Goal: Entertainment & Leisure: Consume media (video, audio)

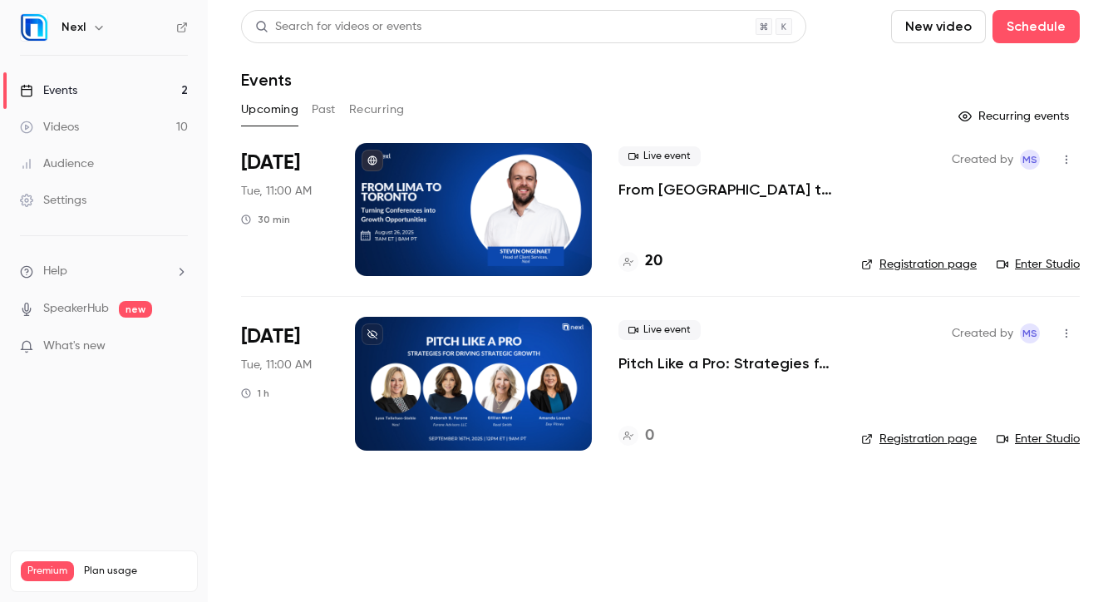
click at [80, 129] on link "Videos 10" at bounding box center [104, 127] width 208 height 37
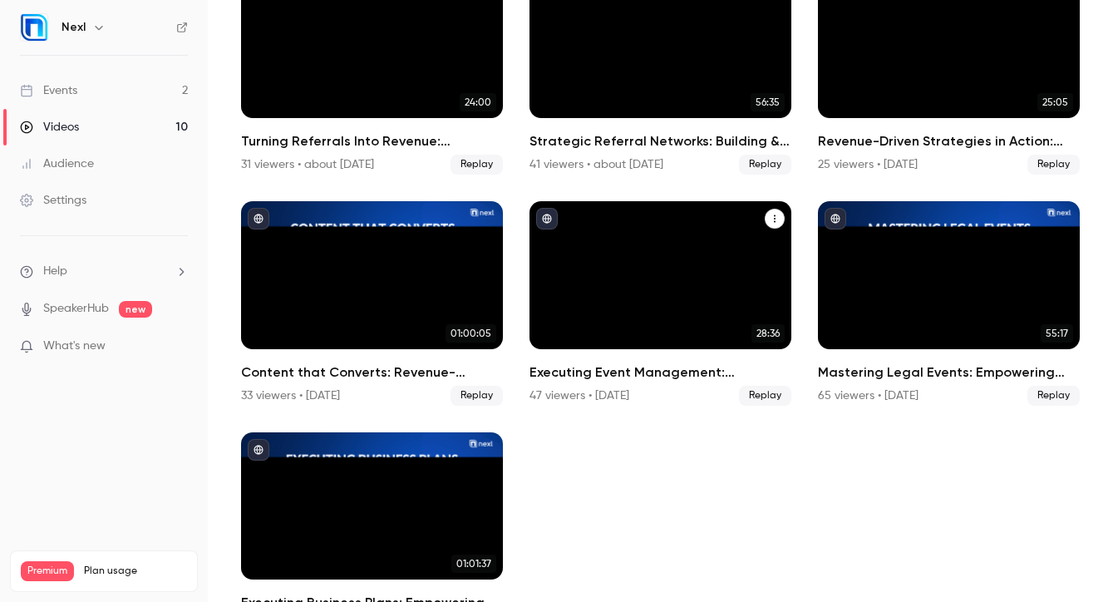
scroll to position [404, 0]
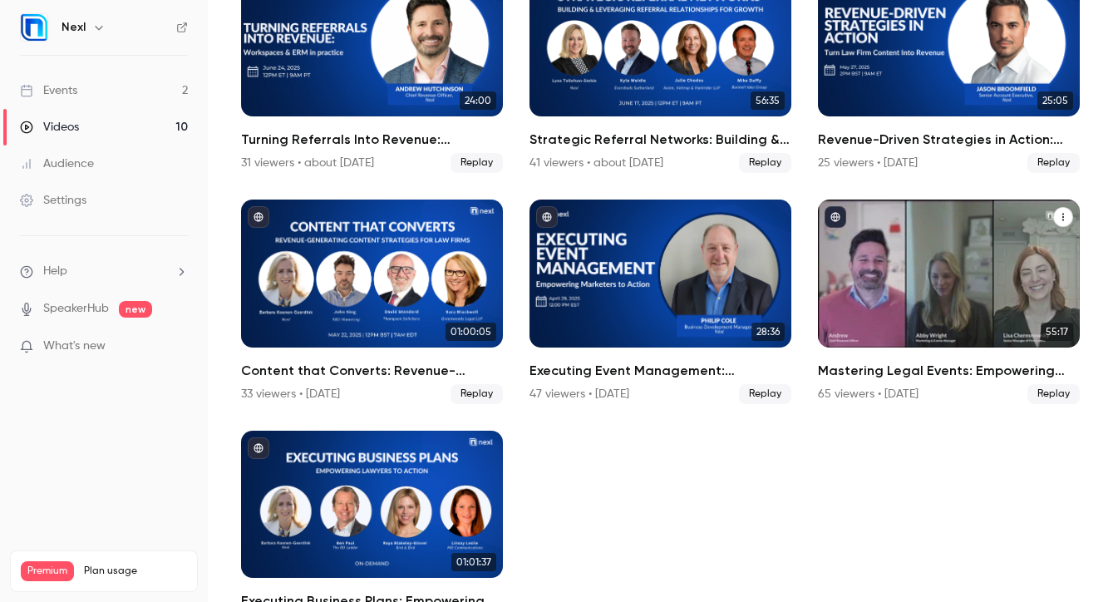
click at [933, 298] on div "Mastering Legal Events: Empowering Your Firm Before, During, and After" at bounding box center [949, 273] width 262 height 147
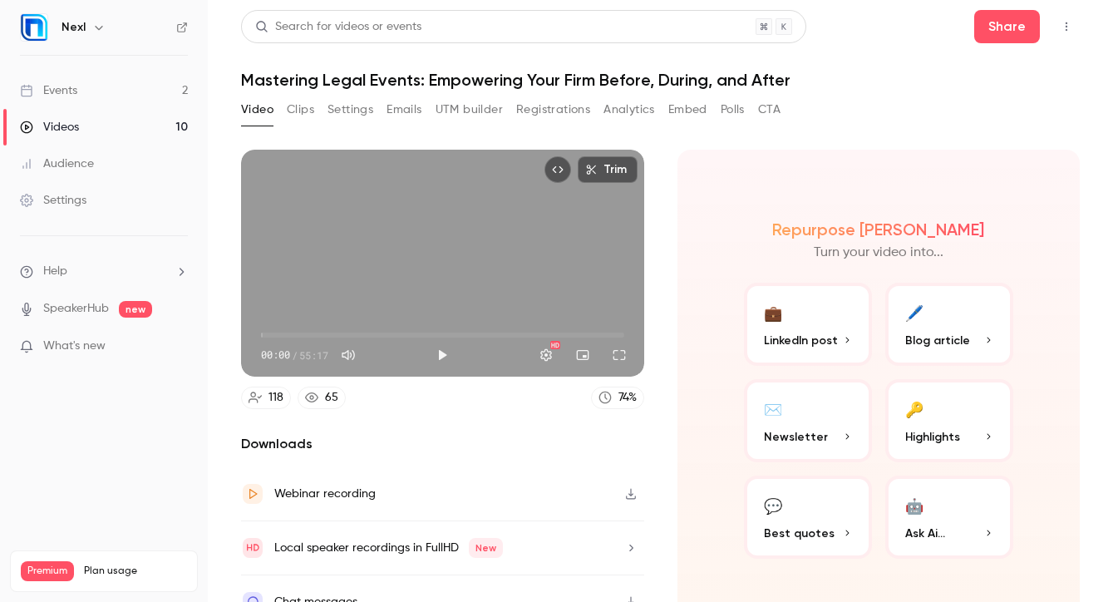
scroll to position [26, 0]
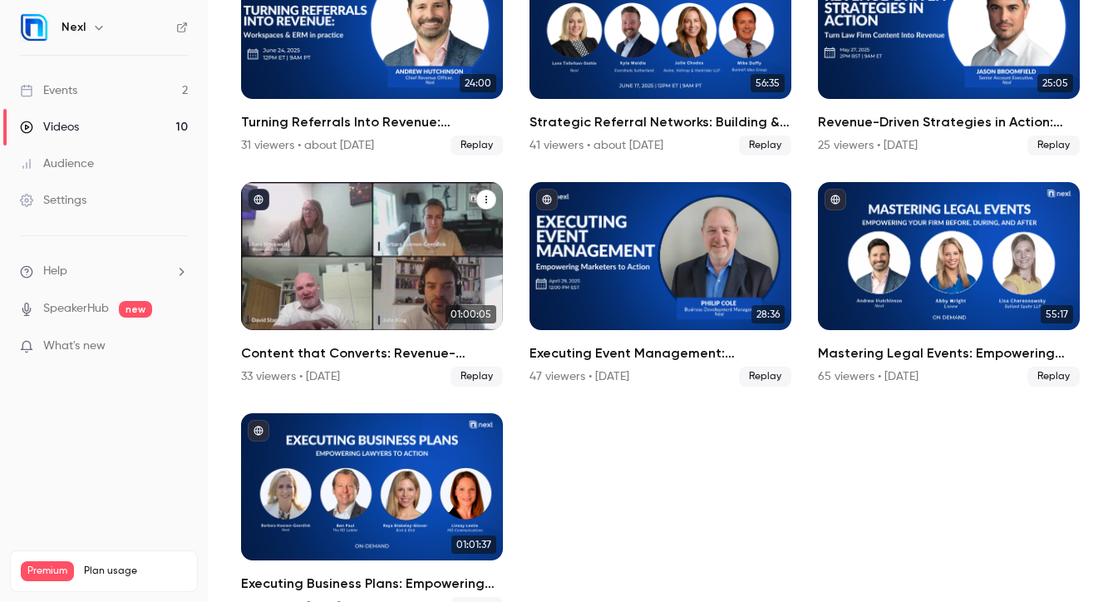
scroll to position [427, 0]
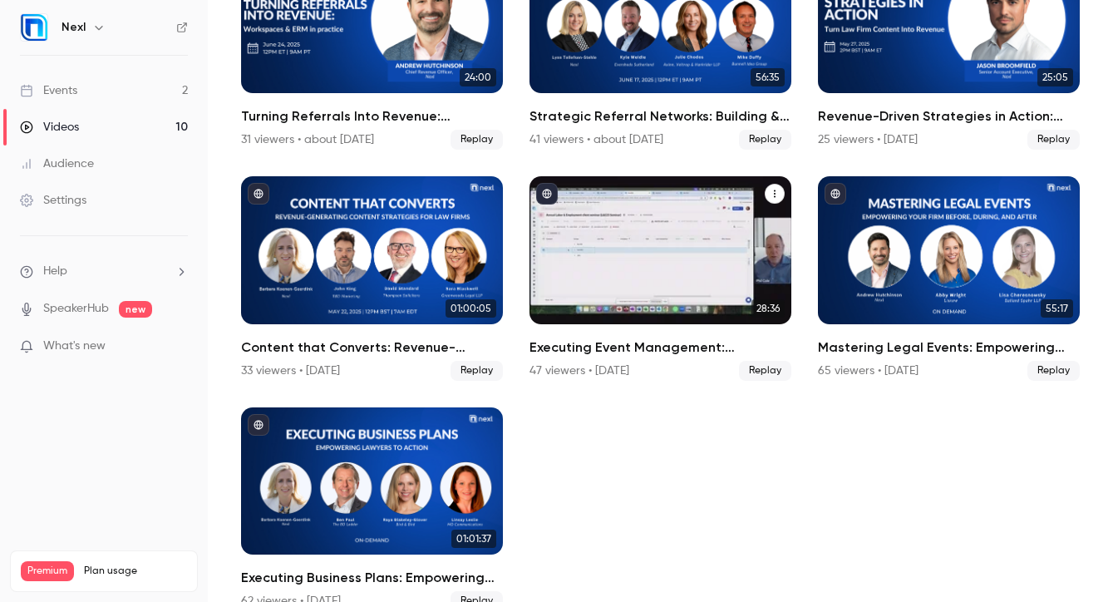
click at [667, 281] on div "Executing Event Management: Empowering Marketers to Action" at bounding box center [661, 249] width 262 height 147
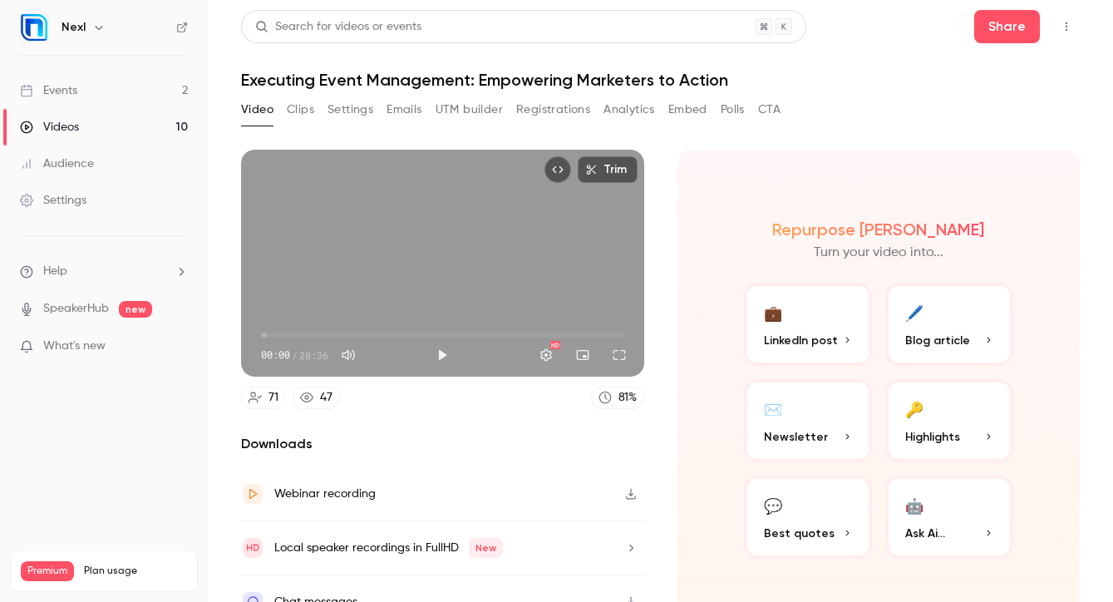
scroll to position [26, 0]
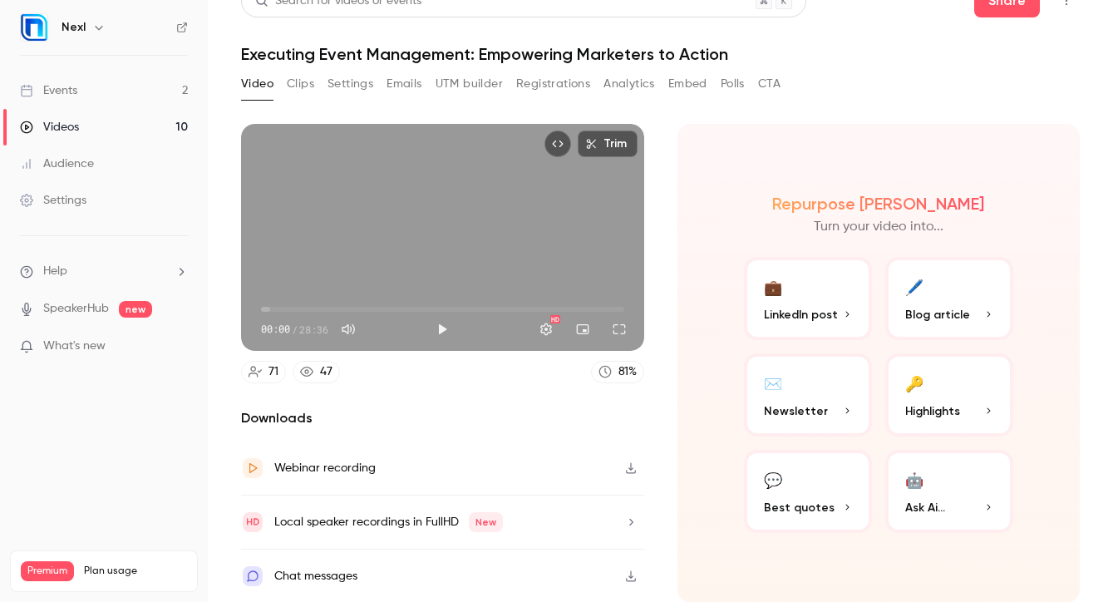
click at [303, 76] on button "Clips" at bounding box center [300, 84] width 27 height 27
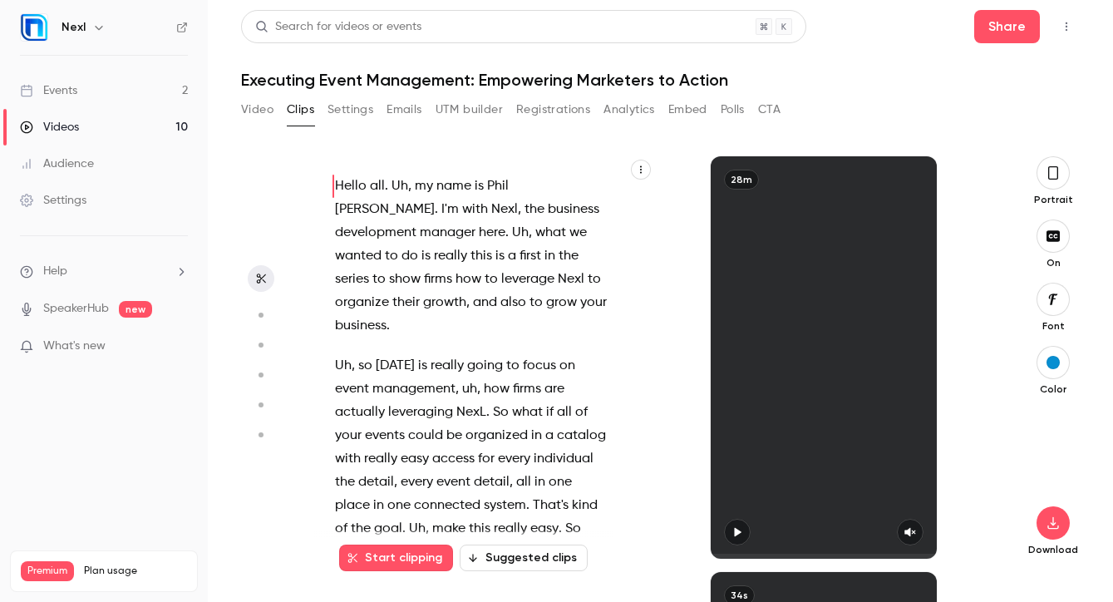
click at [344, 116] on button "Settings" at bounding box center [351, 109] width 46 height 27
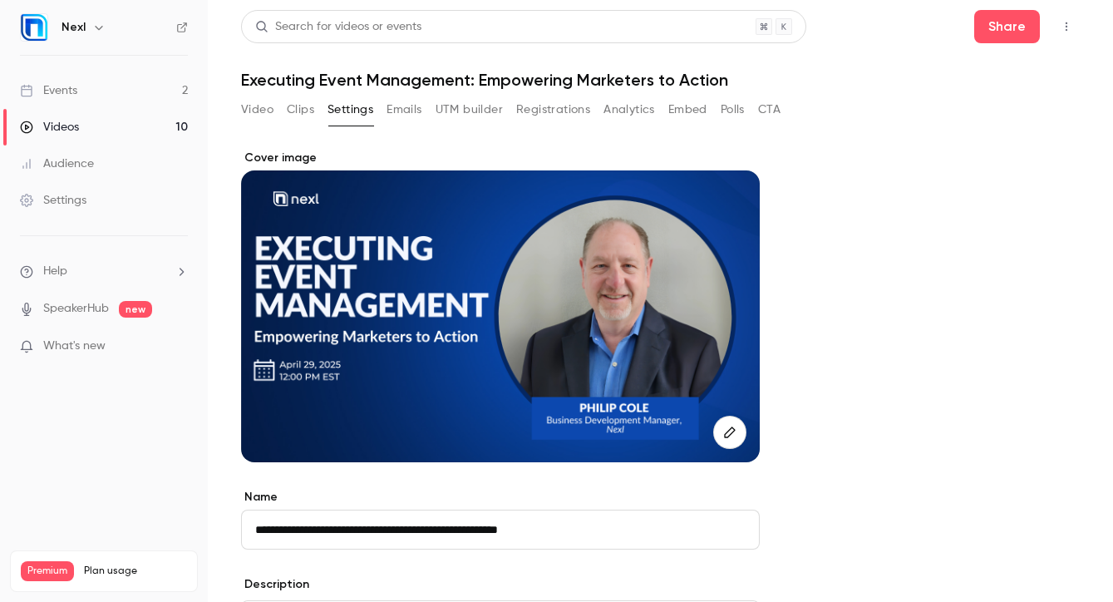
click at [658, 342] on div at bounding box center [500, 316] width 519 height 292
click at [436, 294] on div at bounding box center [500, 316] width 519 height 292
click at [254, 116] on button "Video" at bounding box center [257, 109] width 32 height 27
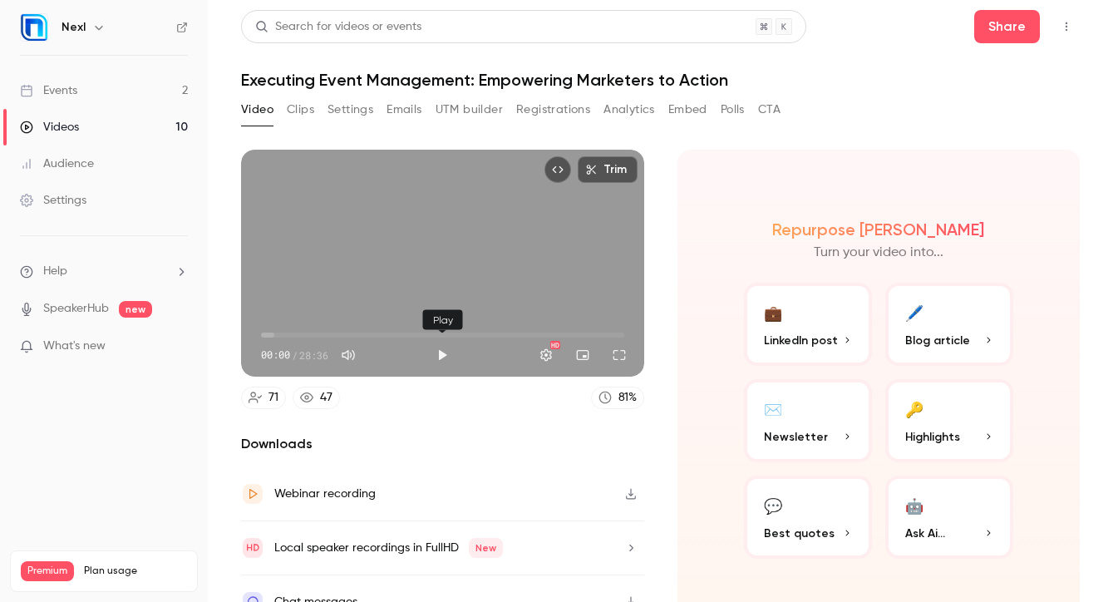
click at [435, 357] on button "Play" at bounding box center [442, 354] width 33 height 33
click at [449, 355] on button "Pause" at bounding box center [442, 354] width 33 height 33
click at [432, 362] on button "Play" at bounding box center [442, 354] width 33 height 33
click at [625, 366] on button "Full screen" at bounding box center [619, 354] width 33 height 33
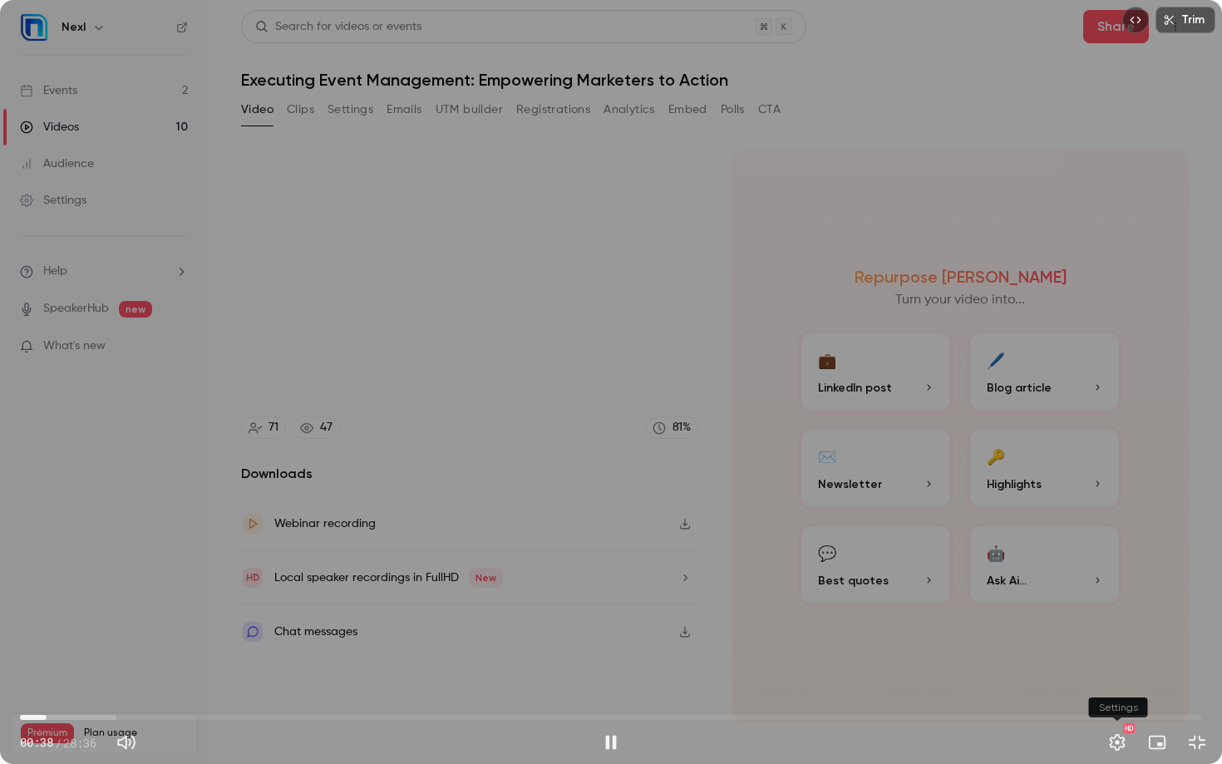
click at [1103, 601] on button "Settings" at bounding box center [1117, 742] width 33 height 33
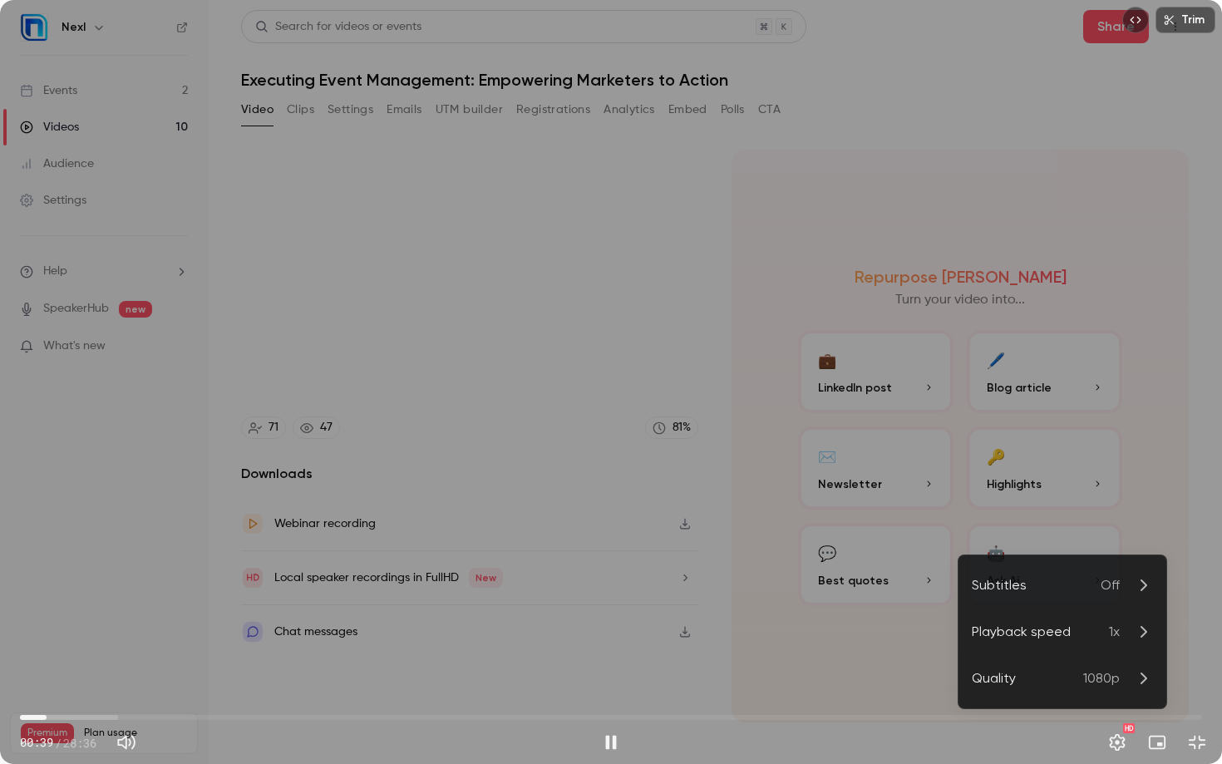
click at [1025, 599] on li "Subtitles Off" at bounding box center [1062, 585] width 208 height 47
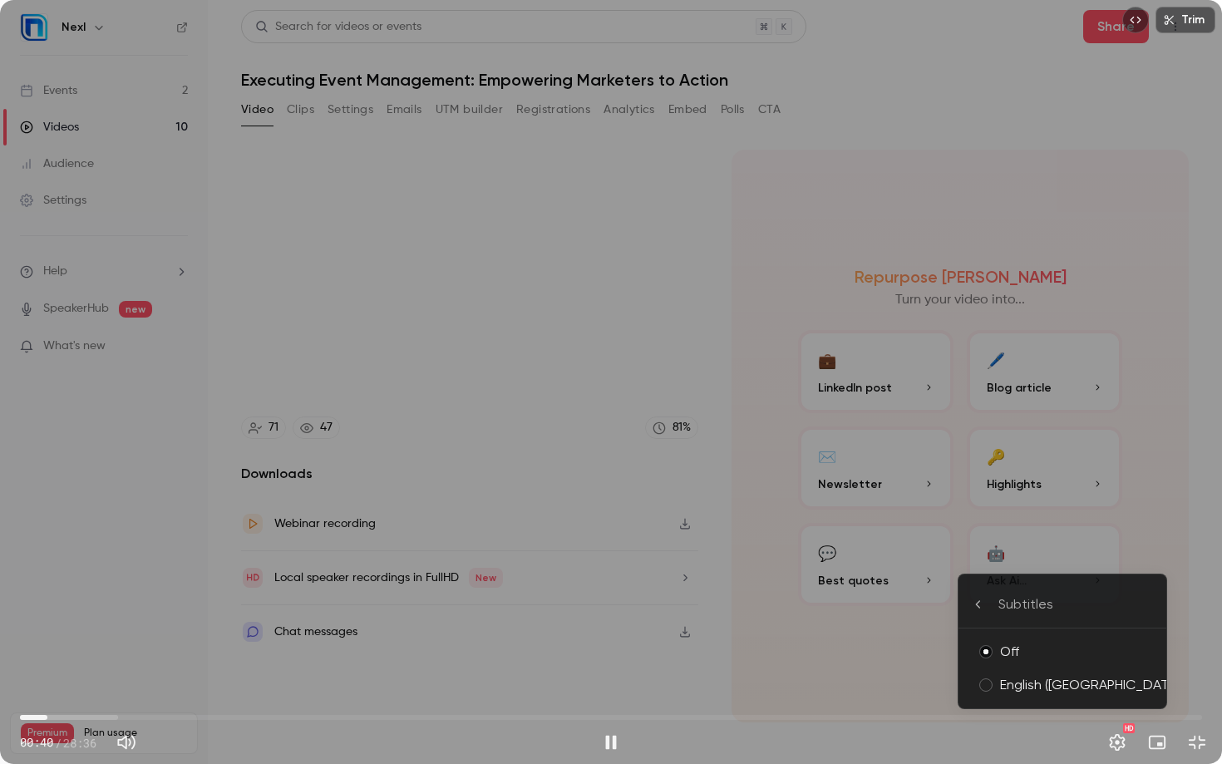
click at [1021, 601] on div "English ([GEOGRAPHIC_DATA])" at bounding box center [1076, 685] width 153 height 20
click at [1112, 601] on div at bounding box center [611, 382] width 1222 height 764
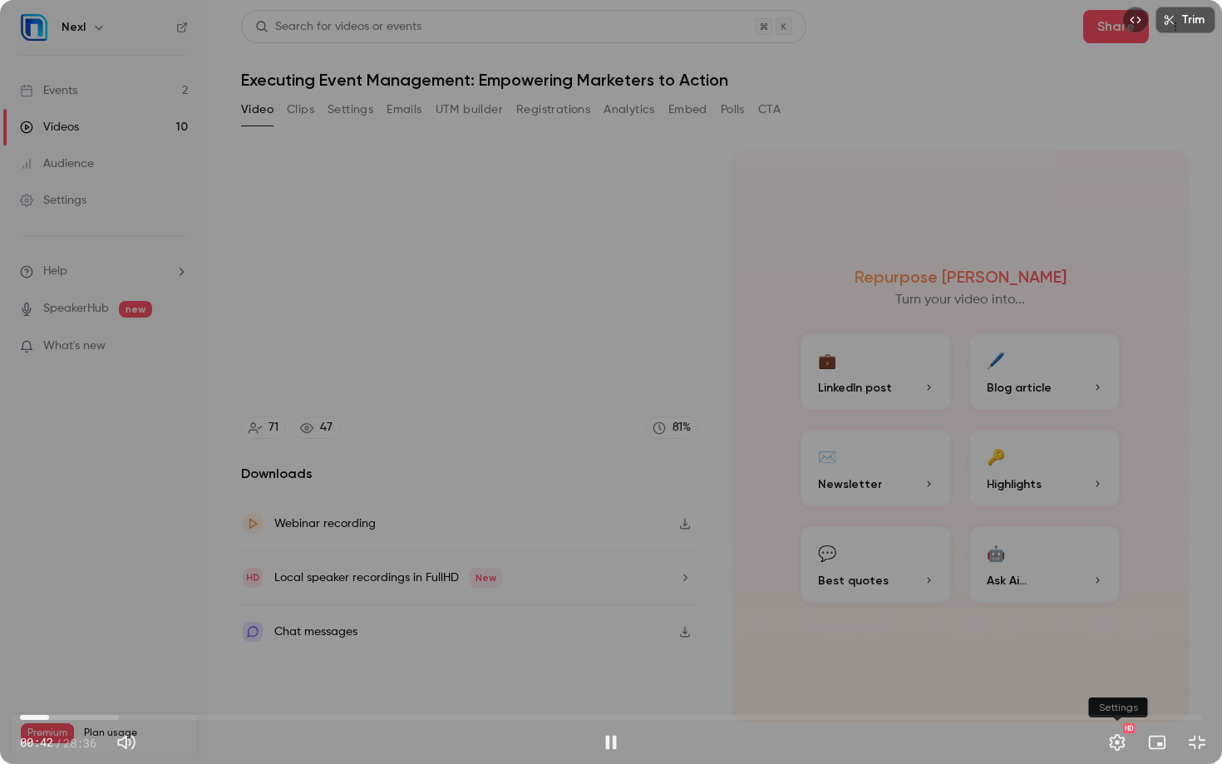
click at [1112, 601] on button "Settings" at bounding box center [1117, 742] width 33 height 33
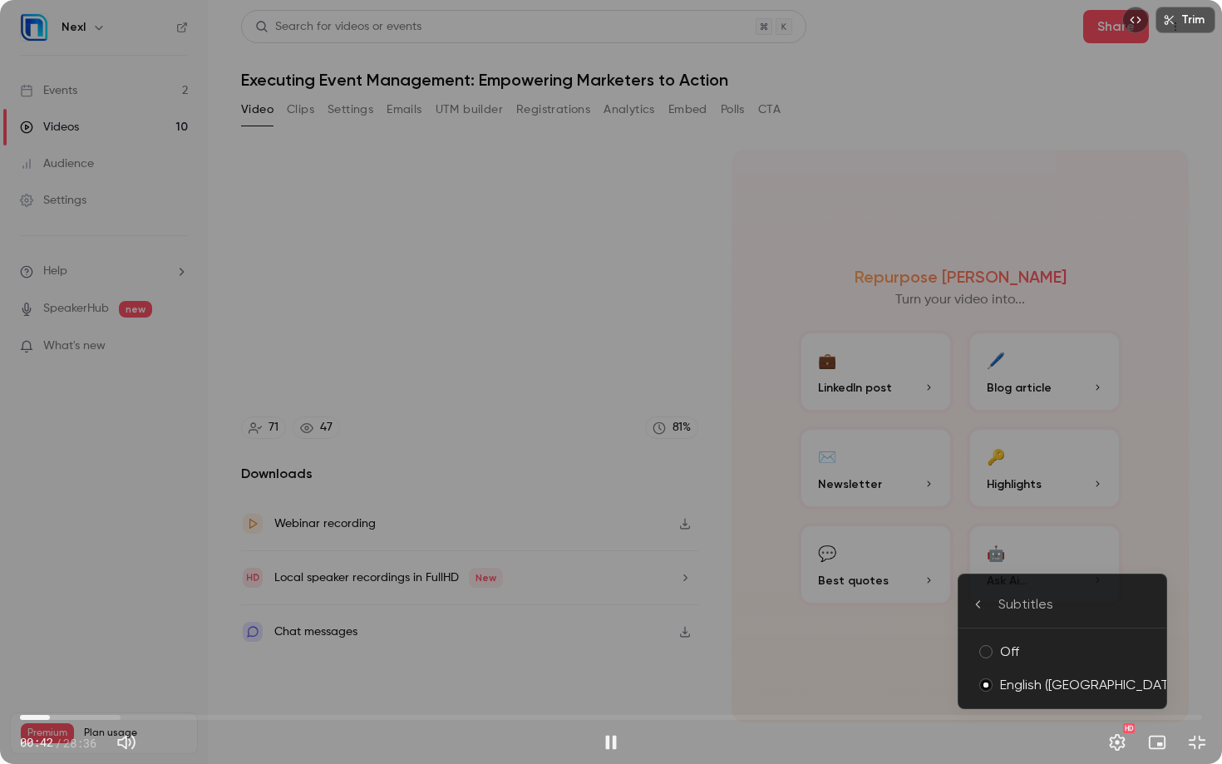
click at [1112, 601] on div at bounding box center [611, 382] width 1222 height 764
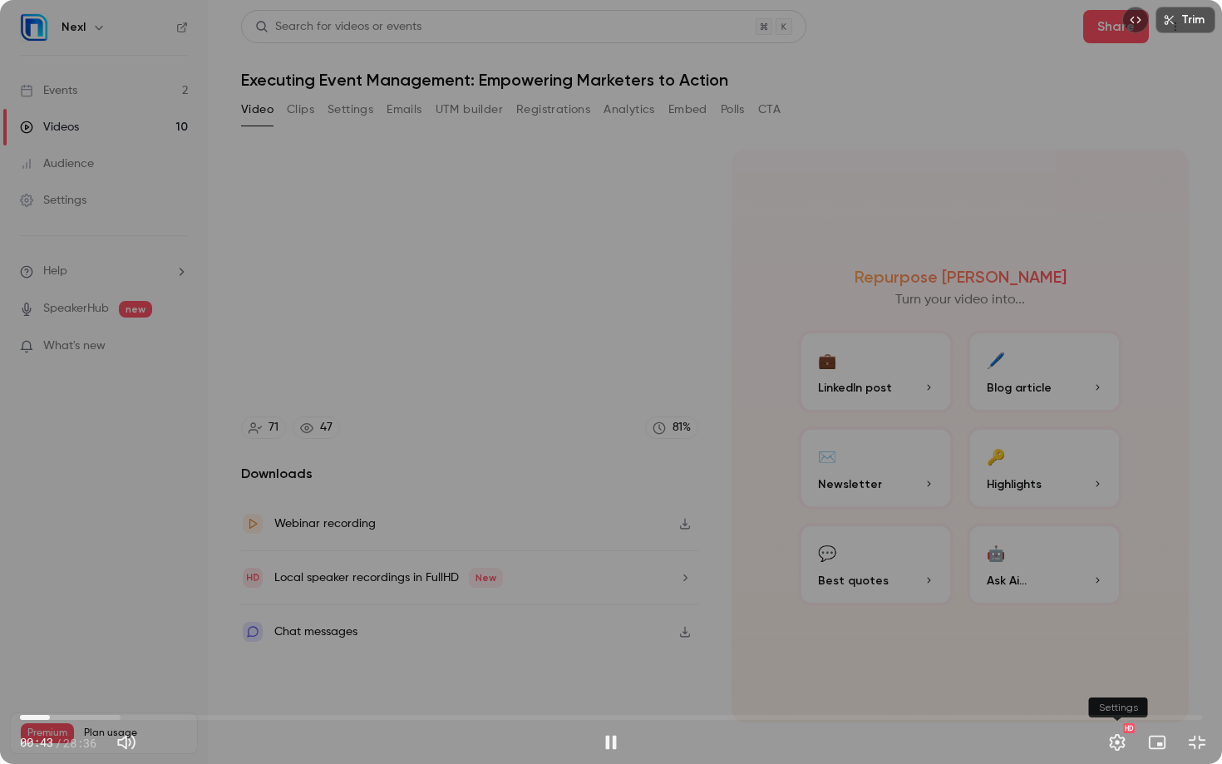
click at [1112, 601] on button "Settings" at bounding box center [1117, 742] width 33 height 33
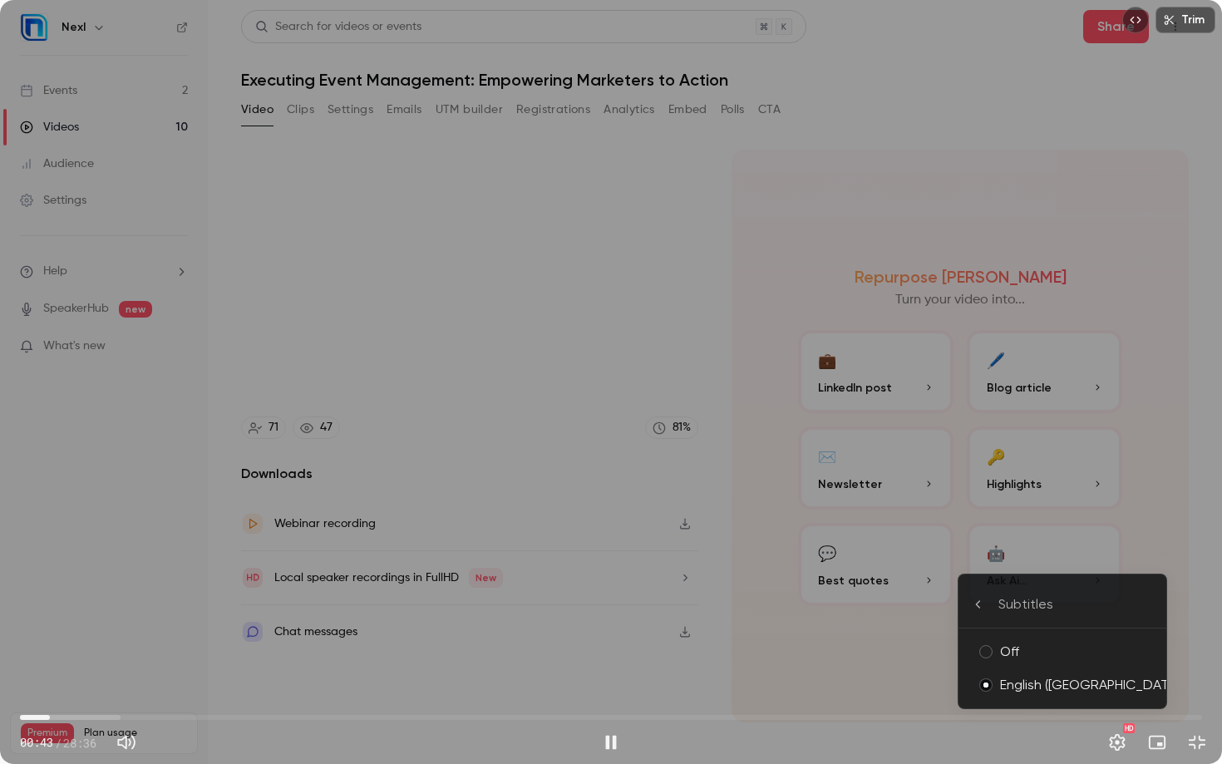
click at [1013, 601] on li "Subtitles" at bounding box center [1062, 604] width 208 height 47
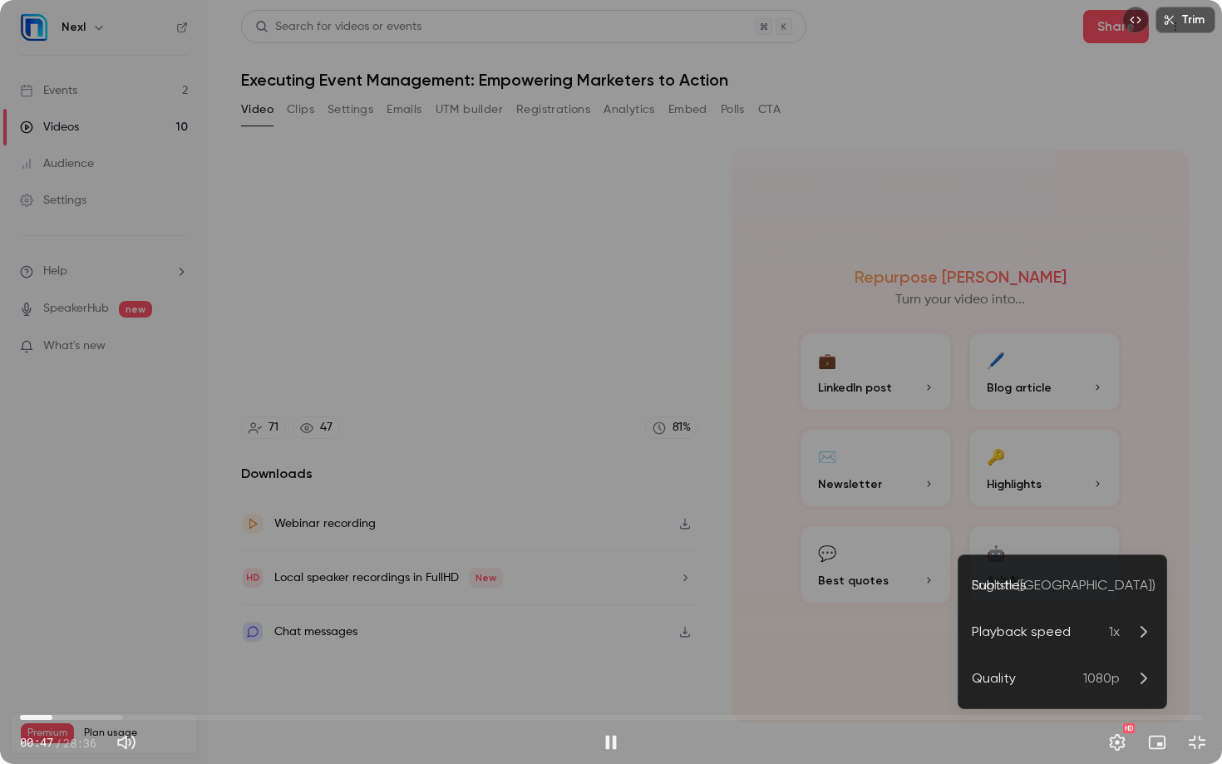
click at [1112, 480] on div at bounding box center [611, 382] width 1222 height 764
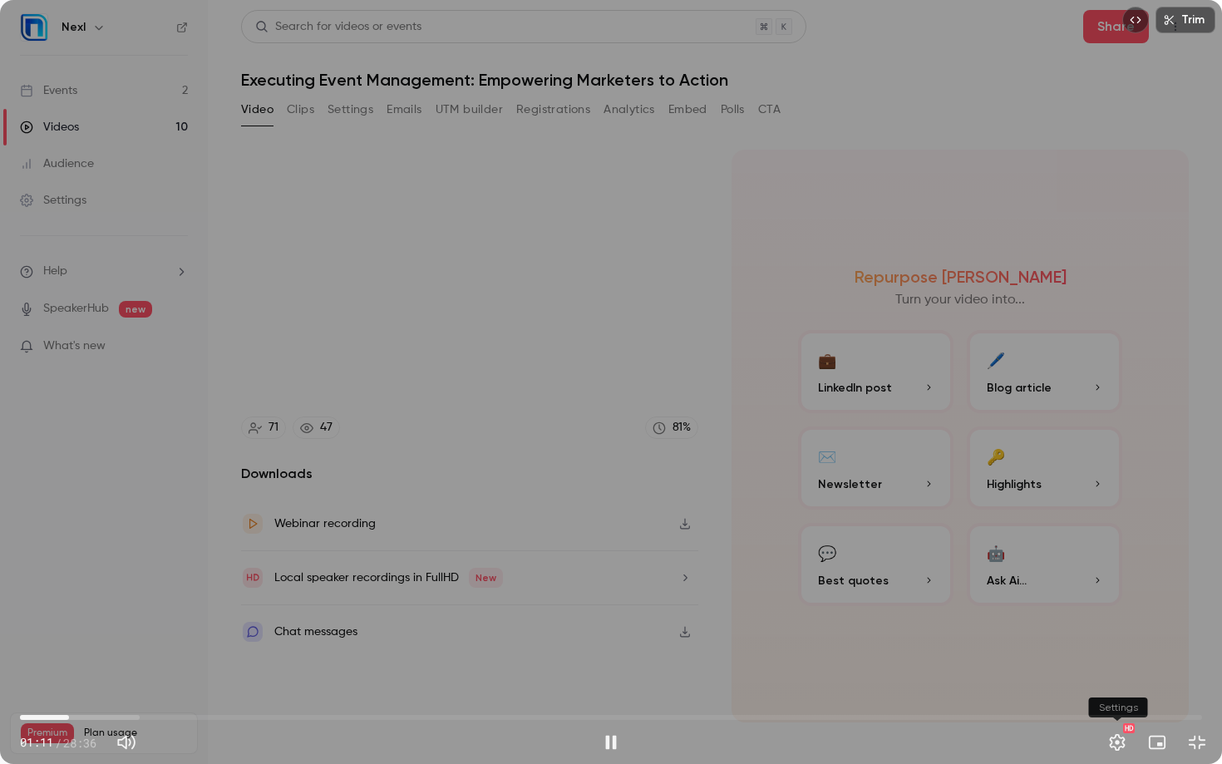
click at [1112, 601] on button "Settings" at bounding box center [1117, 742] width 33 height 33
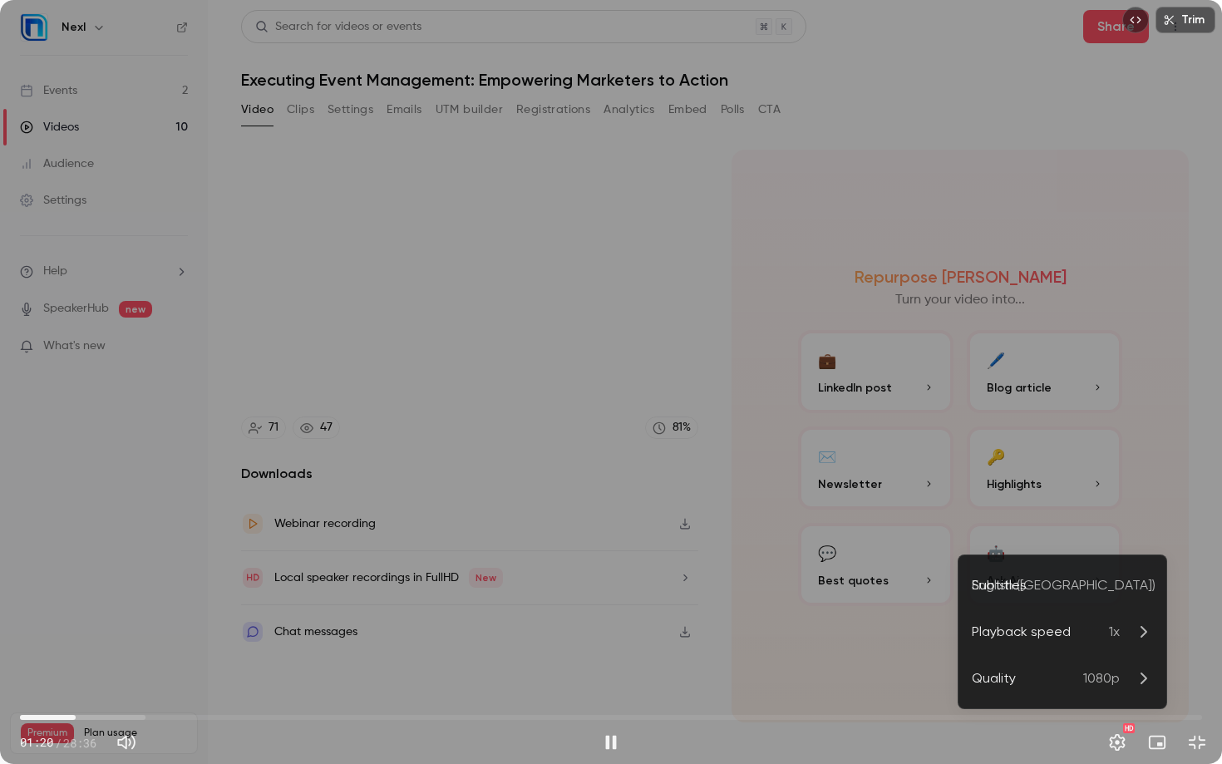
click at [1052, 601] on div "Playback speed" at bounding box center [1040, 632] width 137 height 20
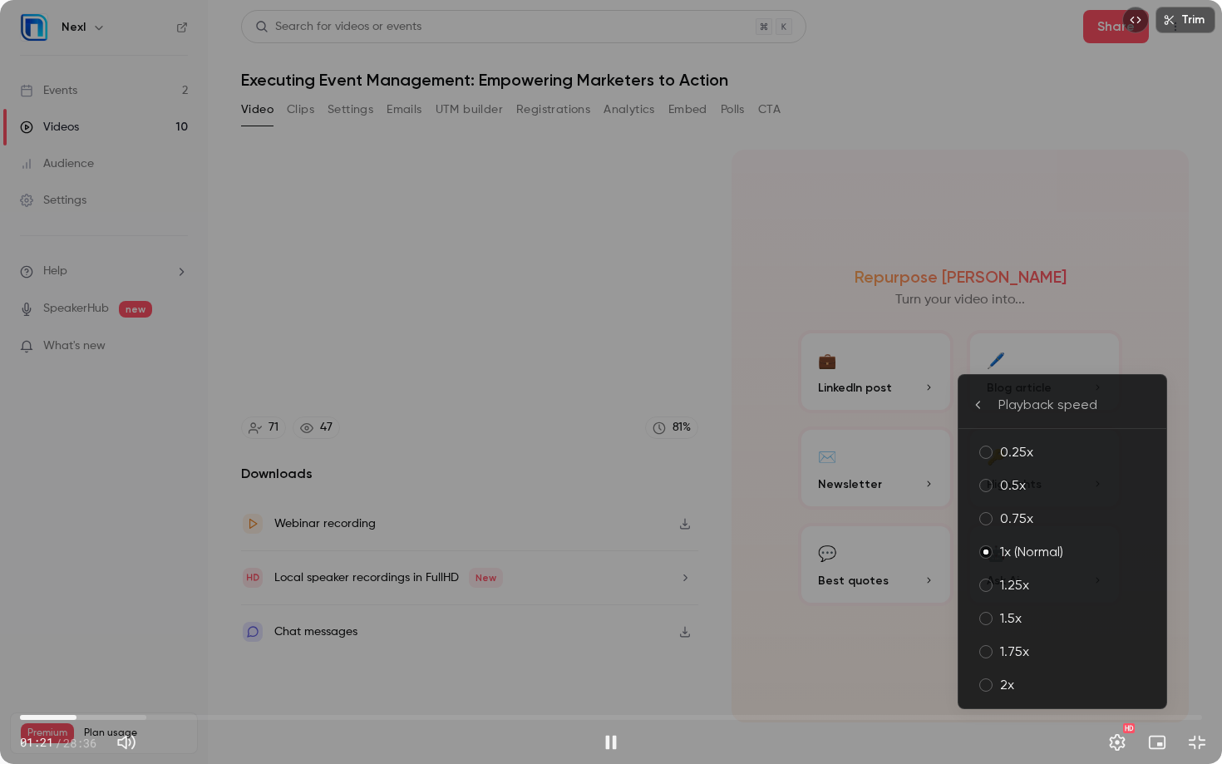
click at [1051, 590] on div "1.25x" at bounding box center [1076, 585] width 153 height 20
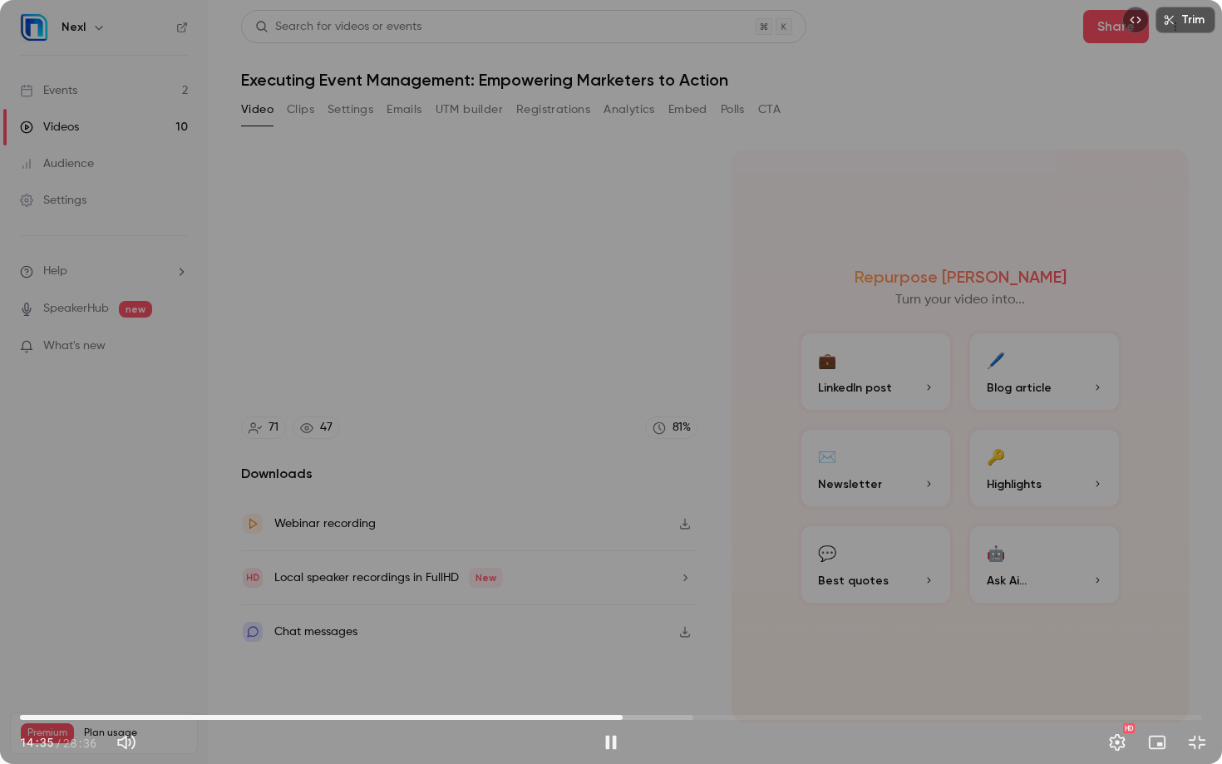
click at [846, 211] on div "Trim 14:35 14:35 / 28:36 HD" at bounding box center [611, 382] width 1222 height 764
click at [609, 601] on div "14:35 14:35 / 28:36 HD" at bounding box center [611, 729] width 1222 height 70
click at [609, 601] on button "Play" at bounding box center [610, 742] width 33 height 33
click at [1112, 601] on button "Exit full screen" at bounding box center [1196, 742] width 33 height 33
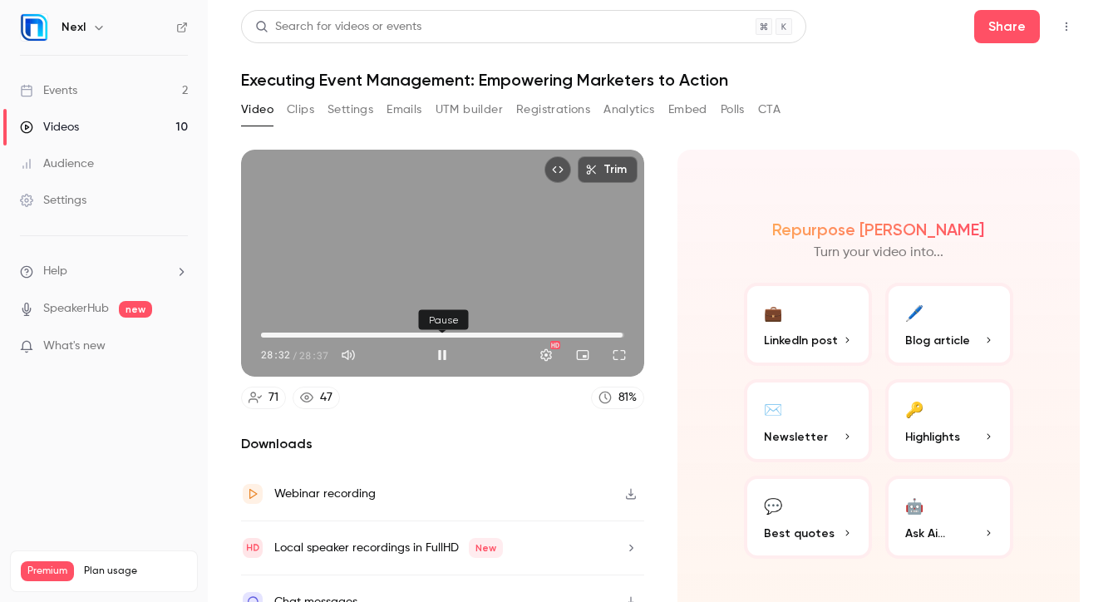
click at [450, 358] on button "Pause" at bounding box center [442, 354] width 33 height 33
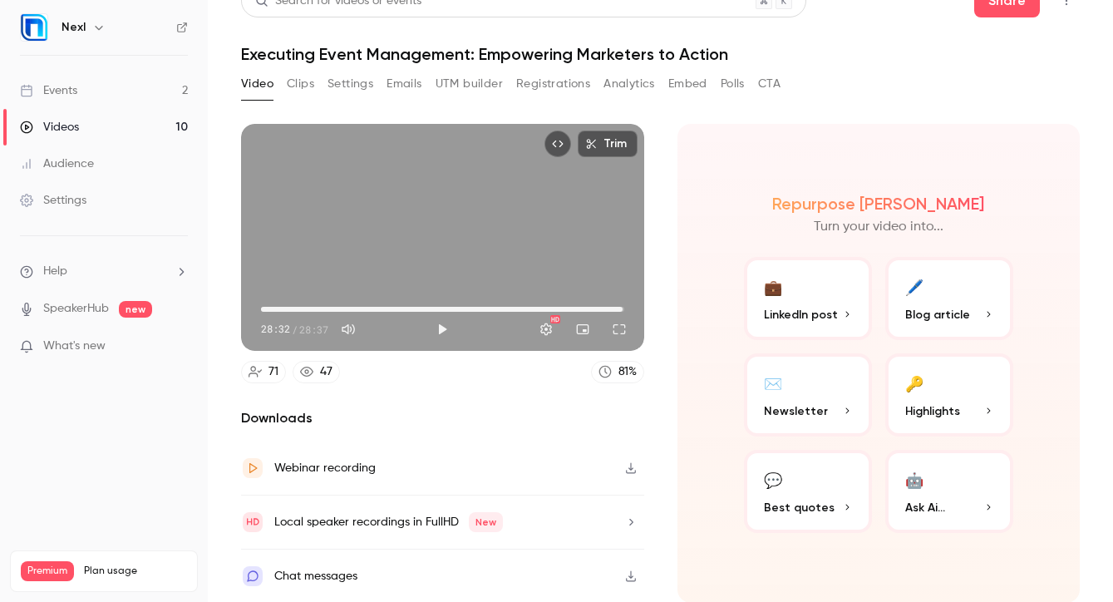
type input "******"
click at [363, 594] on div "Chat messages" at bounding box center [442, 575] width 403 height 53
click at [333, 574] on div "Chat messages" at bounding box center [315, 576] width 83 height 20
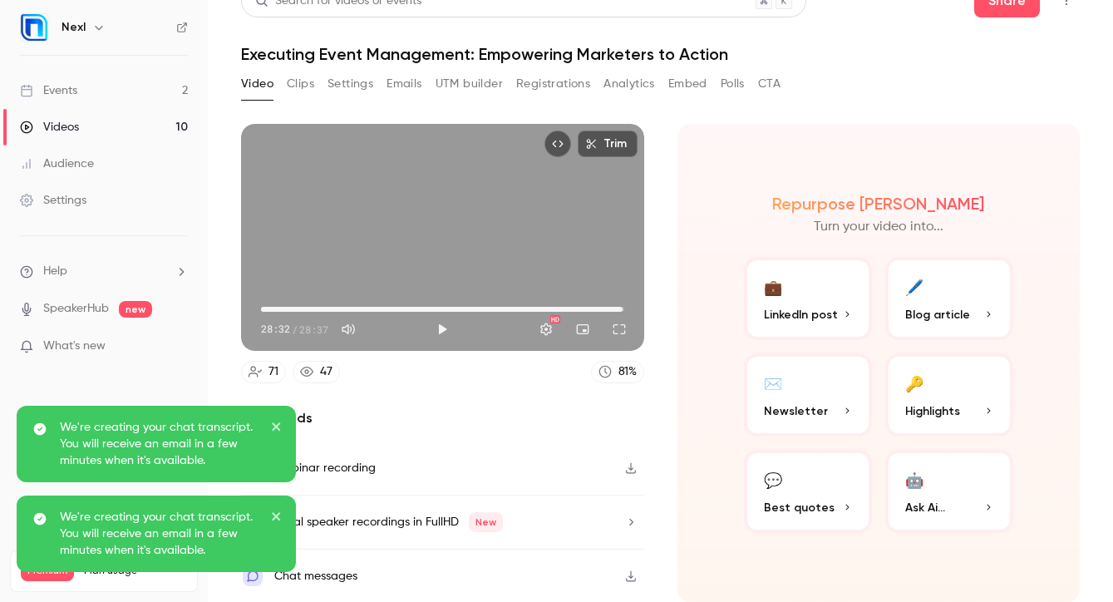
click at [267, 510] on div "We're creating your chat transcript. You will receive an email in a few minutes…" at bounding box center [150, 534] width 241 height 50
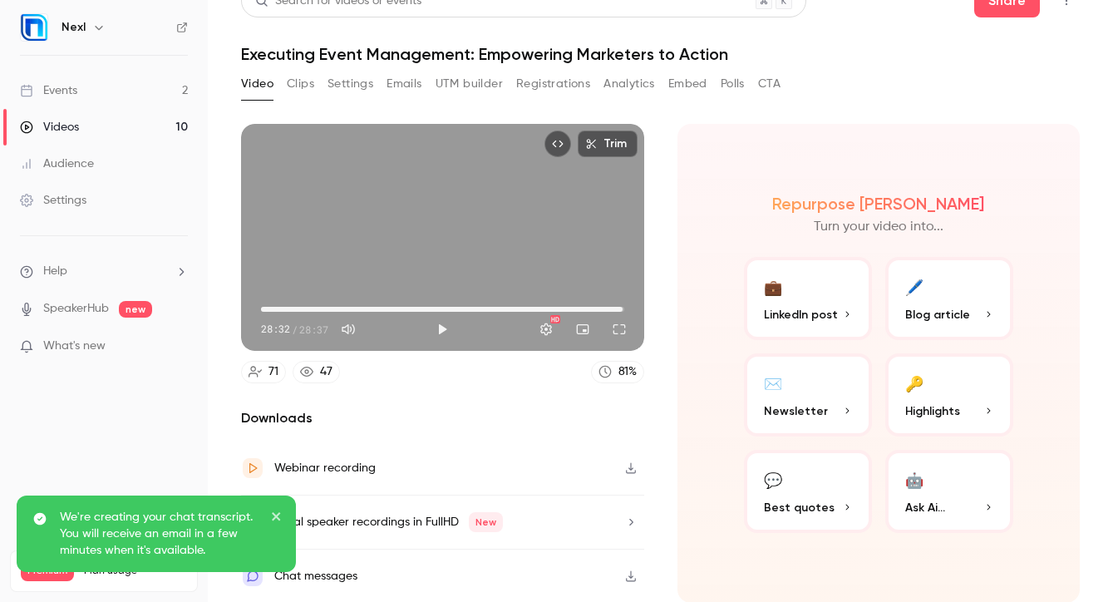
click at [268, 431] on div "Downloads Webinar recording Local speaker recordings in FullHD New Chat messages" at bounding box center [442, 505] width 403 height 195
click at [277, 519] on icon "close" at bounding box center [277, 516] width 12 height 13
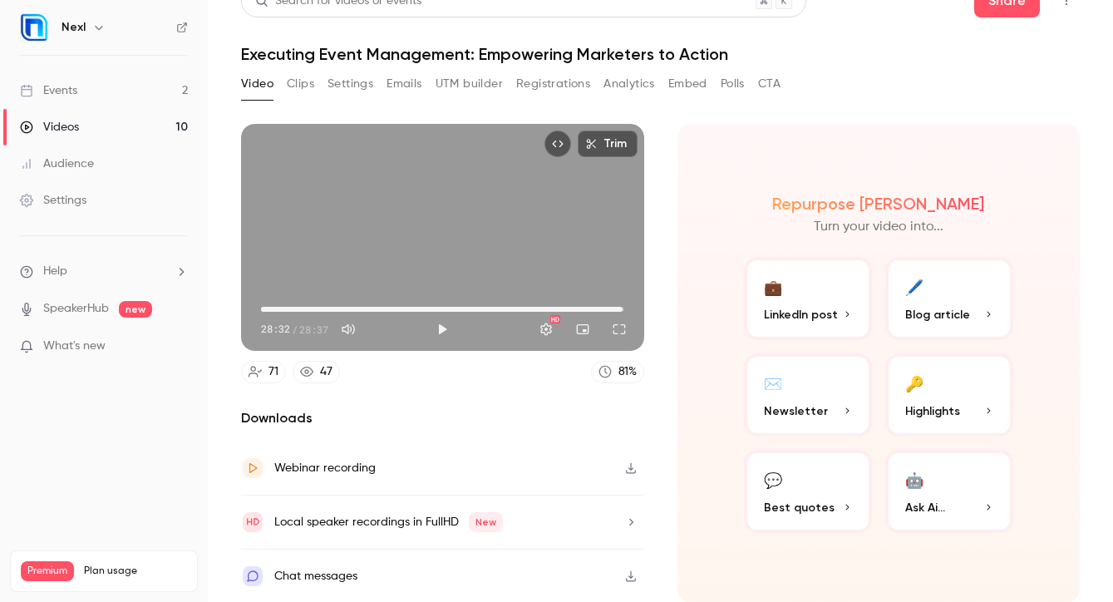
click at [301, 80] on button "Clips" at bounding box center [300, 84] width 27 height 27
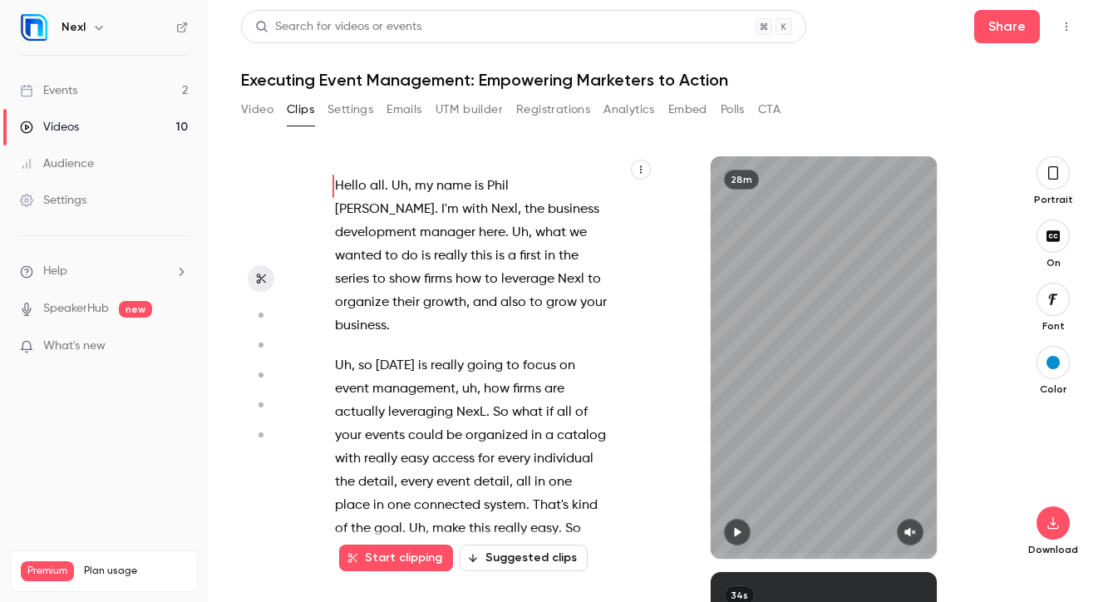
click at [349, 117] on button "Settings" at bounding box center [351, 109] width 46 height 27
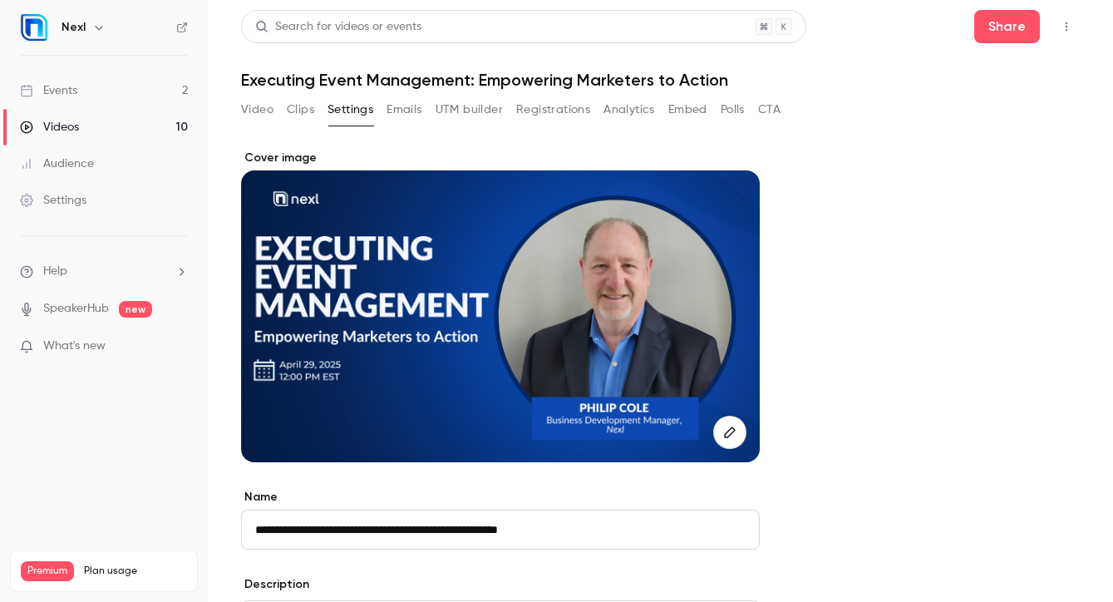
click at [400, 119] on button "Emails" at bounding box center [404, 109] width 35 height 27
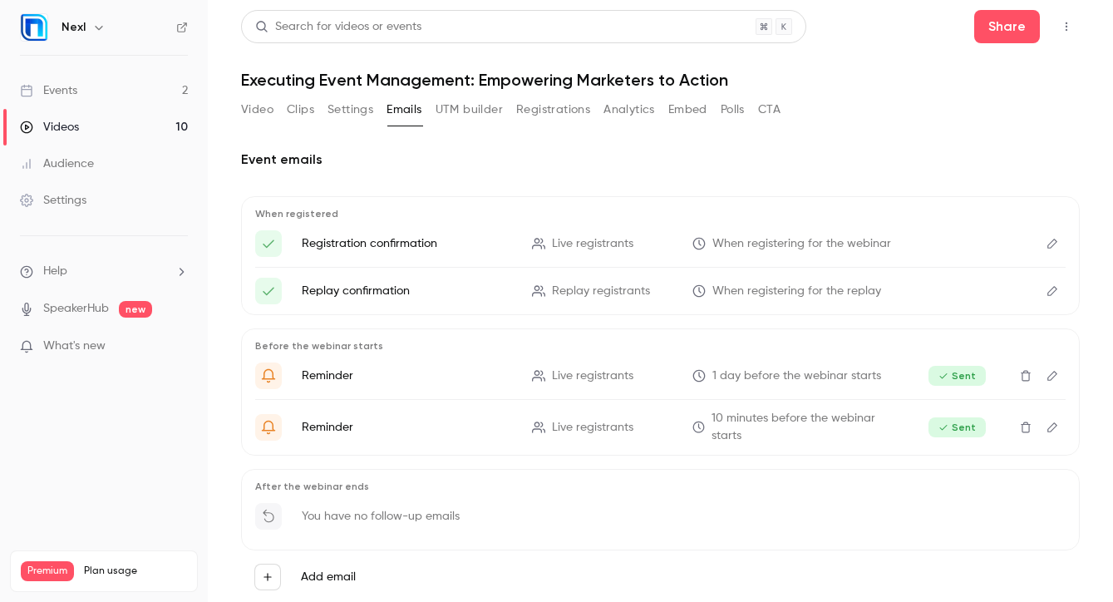
click at [471, 122] on button "UTM builder" at bounding box center [469, 109] width 67 height 27
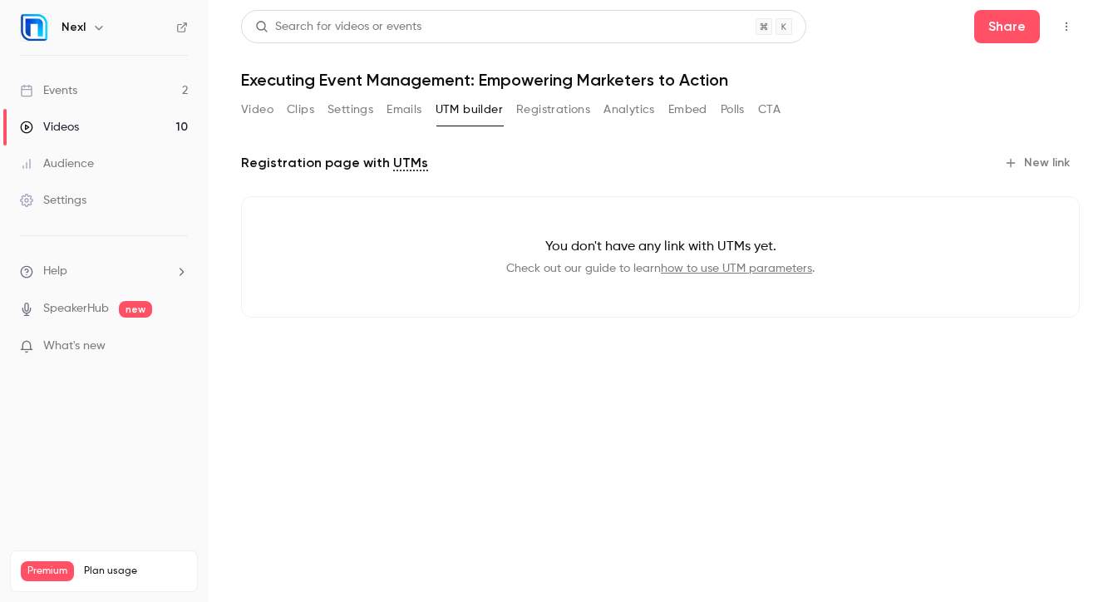
click at [536, 122] on button "Registrations" at bounding box center [553, 109] width 74 height 27
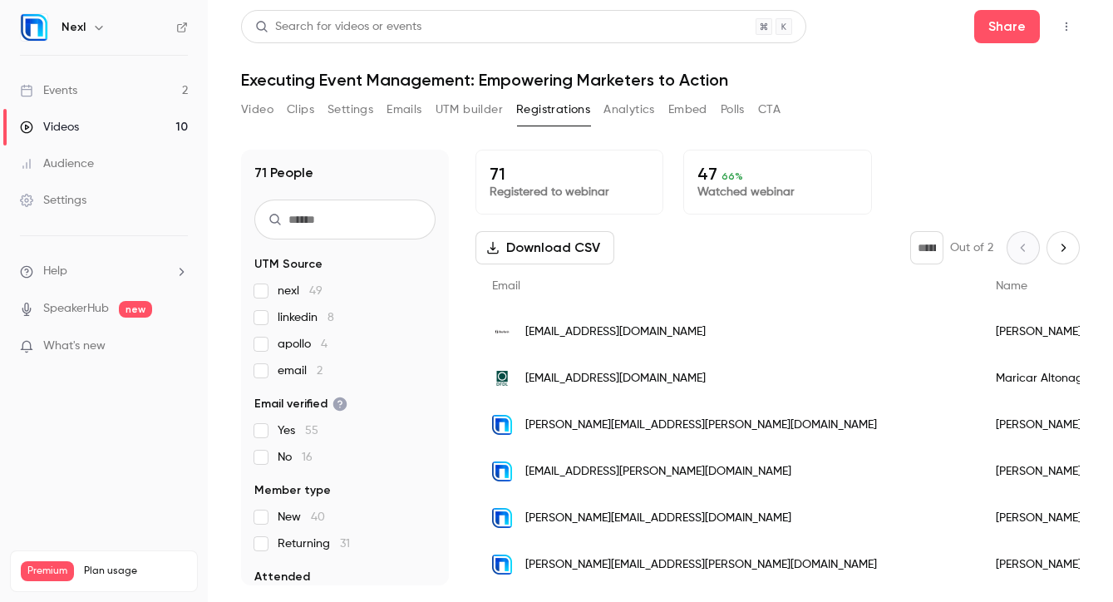
click at [610, 117] on button "Analytics" at bounding box center [630, 109] width 52 height 27
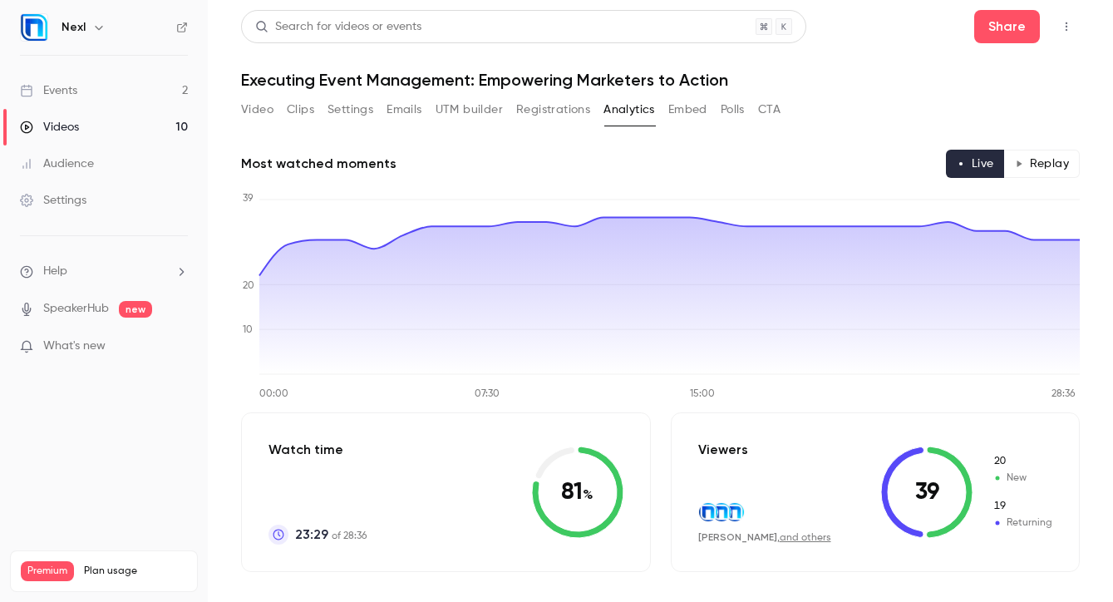
click at [669, 116] on button "Embed" at bounding box center [687, 109] width 39 height 27
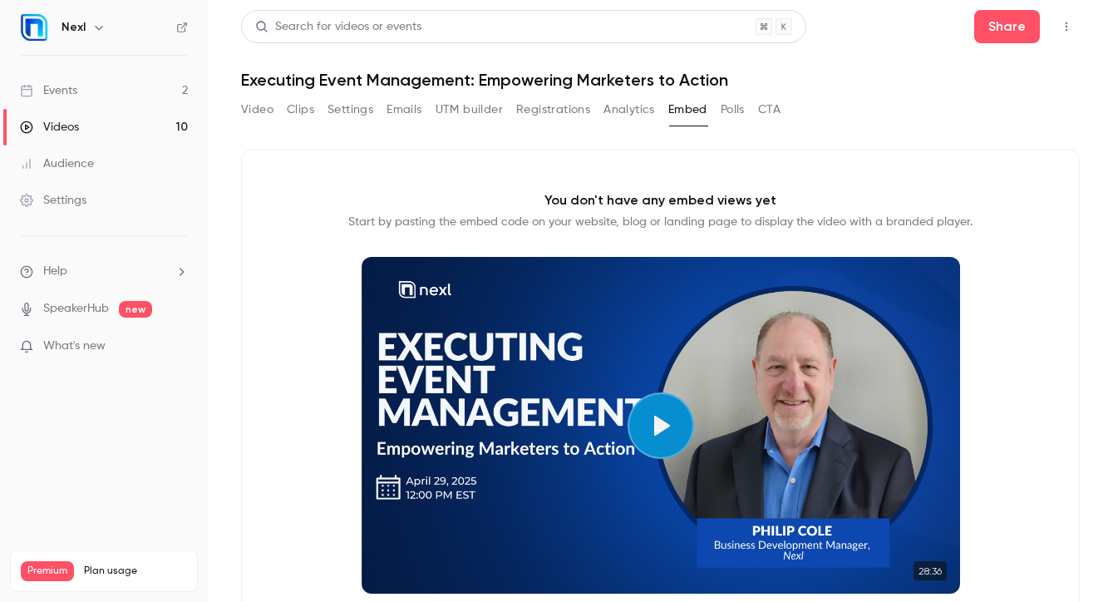
click at [733, 113] on button "Polls" at bounding box center [733, 109] width 24 height 27
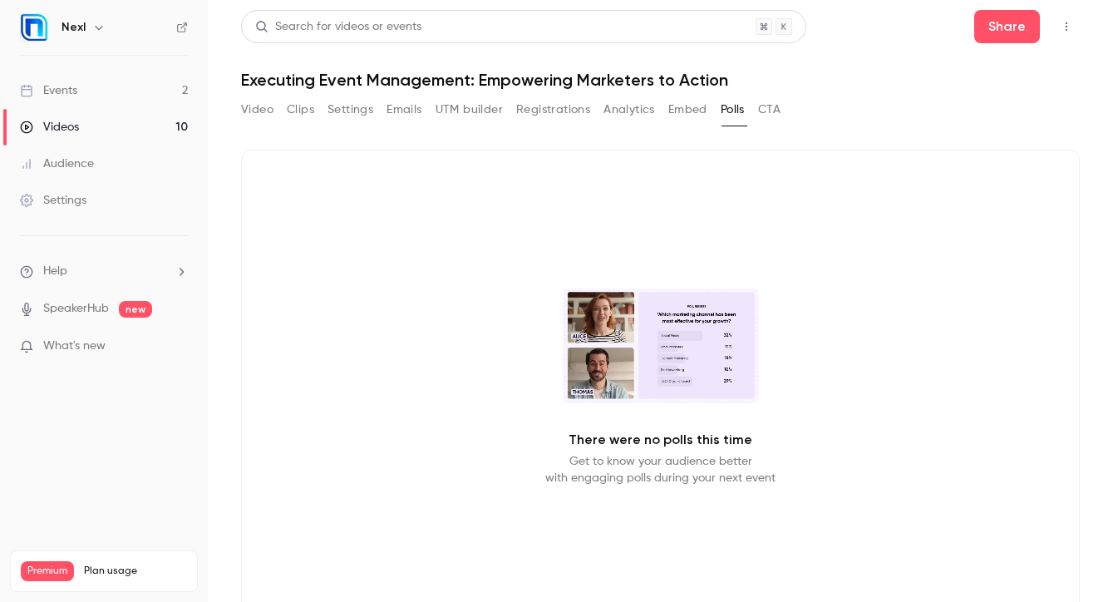
click at [772, 111] on button "CTA" at bounding box center [769, 109] width 22 height 27
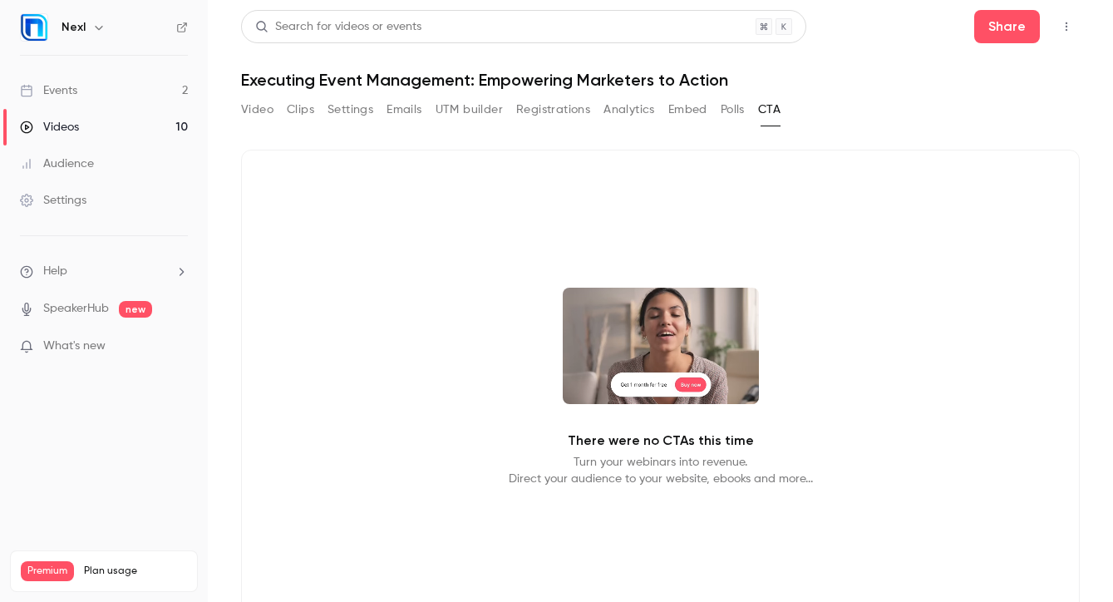
click at [258, 116] on button "Video" at bounding box center [257, 109] width 32 height 27
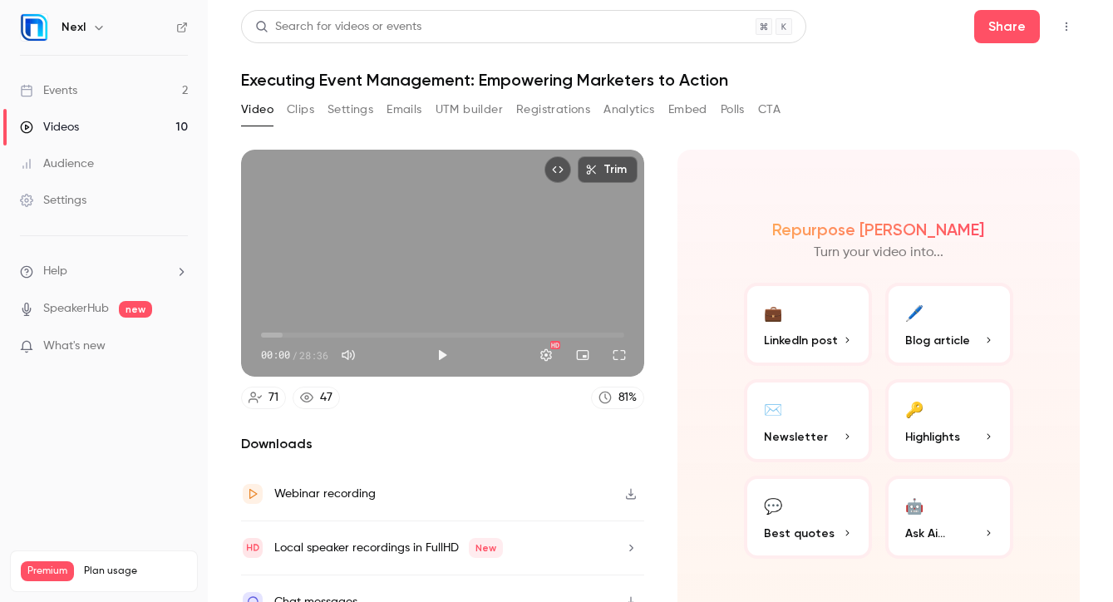
scroll to position [26, 0]
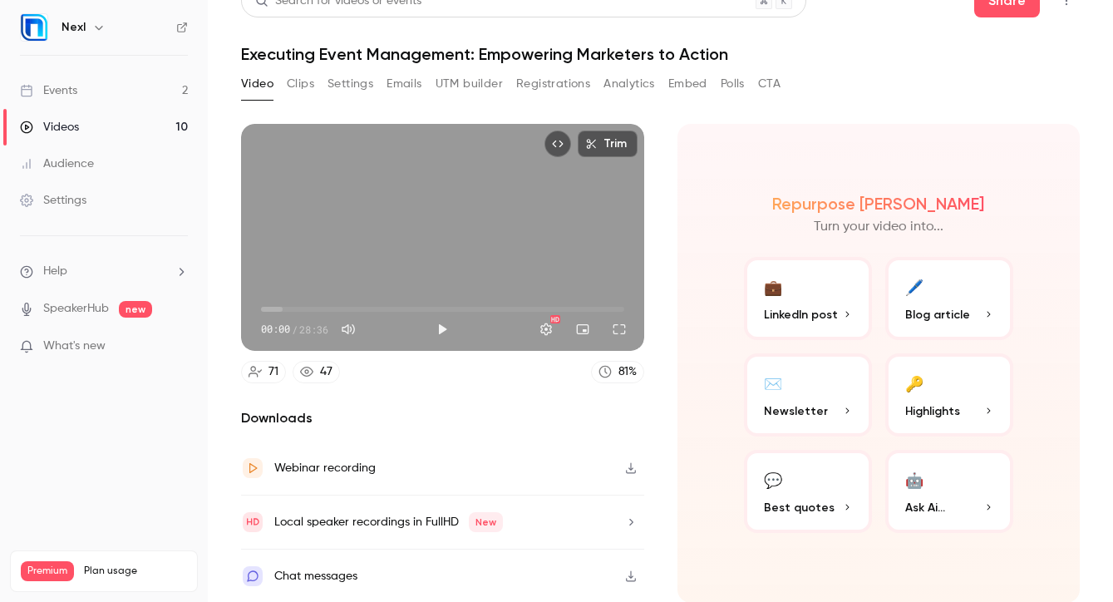
click at [771, 140] on div "Repurpose Ai Turn your video into... 💼 LinkedIn post 🖊️ Blog article ✉️ Newslet…" at bounding box center [878, 363] width 403 height 479
